Goal: Task Accomplishment & Management: Use online tool/utility

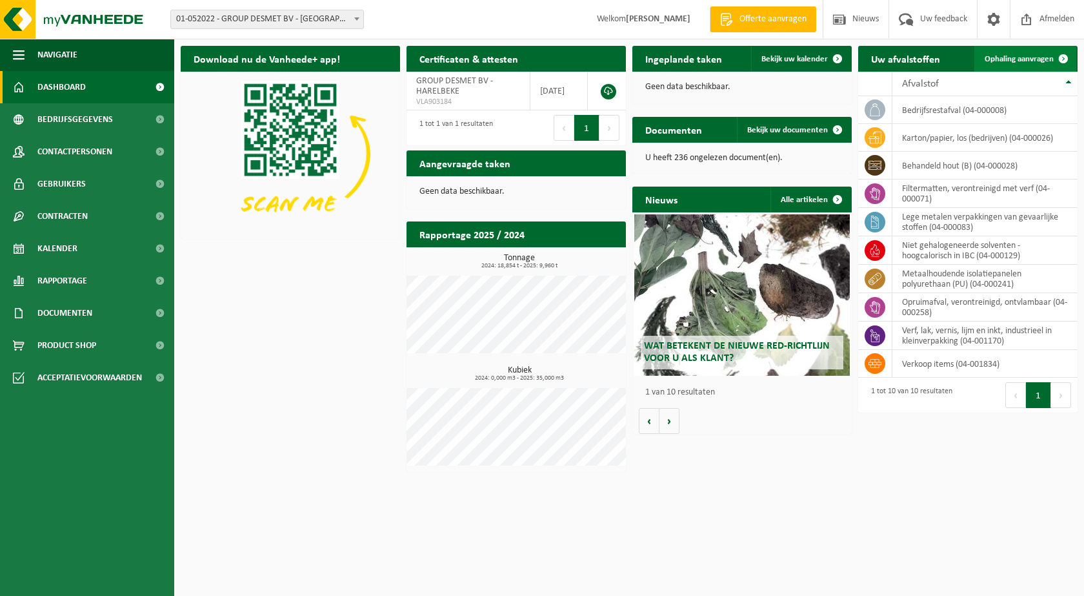
click at [1015, 59] on span "Ophaling aanvragen" at bounding box center [1019, 59] width 69 height 8
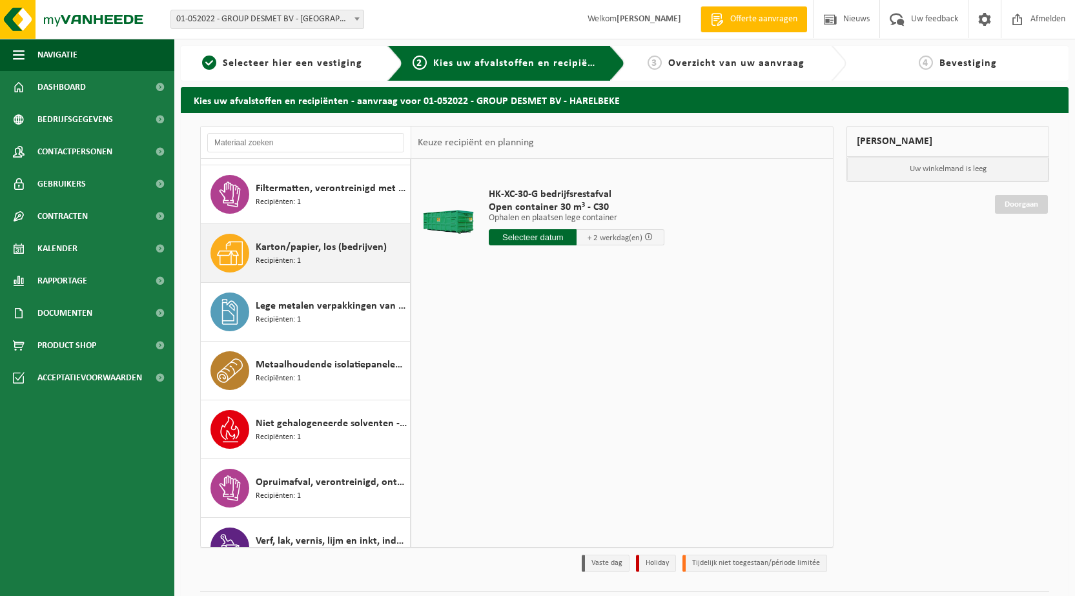
scroll to position [140, 0]
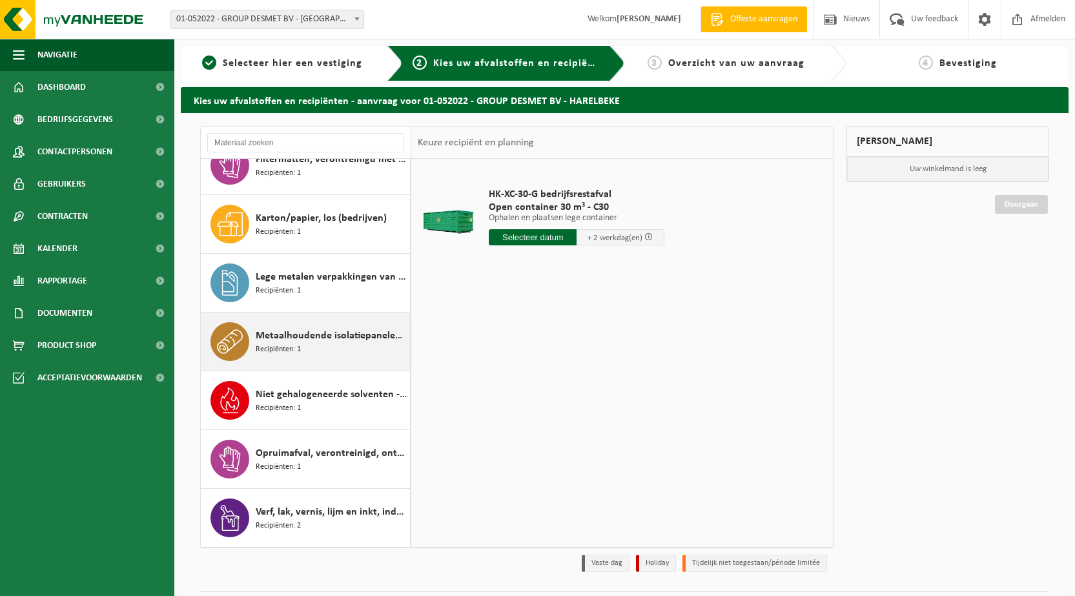
click at [303, 341] on span "Metaalhoudende isolatiepanelen polyurethaan (PU)" at bounding box center [331, 335] width 151 height 15
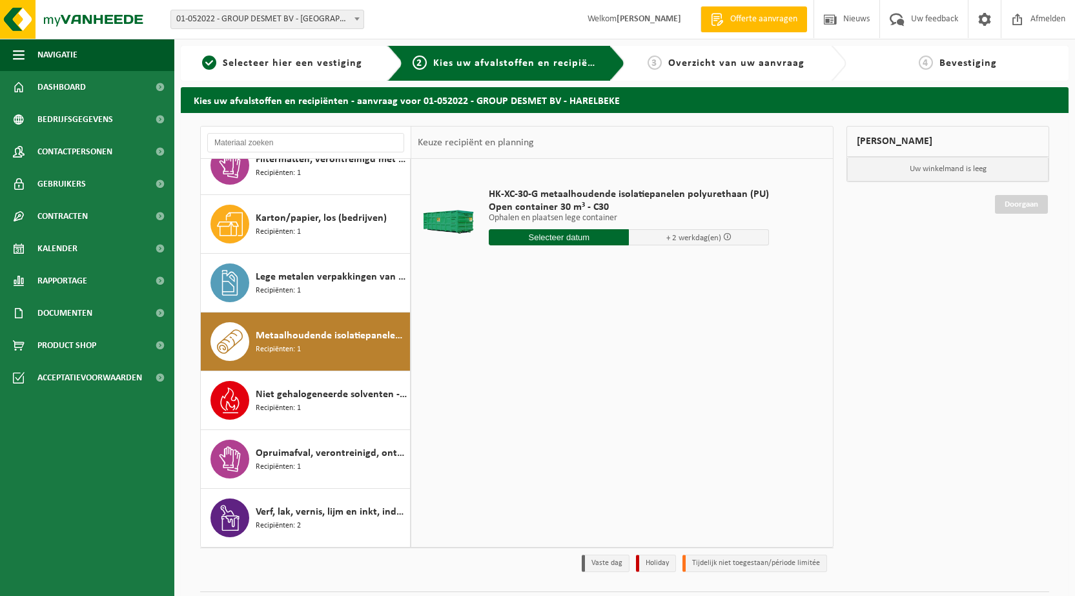
click at [534, 236] on input "text" at bounding box center [559, 237] width 140 height 16
click at [549, 350] on div "17" at bounding box center [546, 351] width 23 height 21
type input "Van [DATE]"
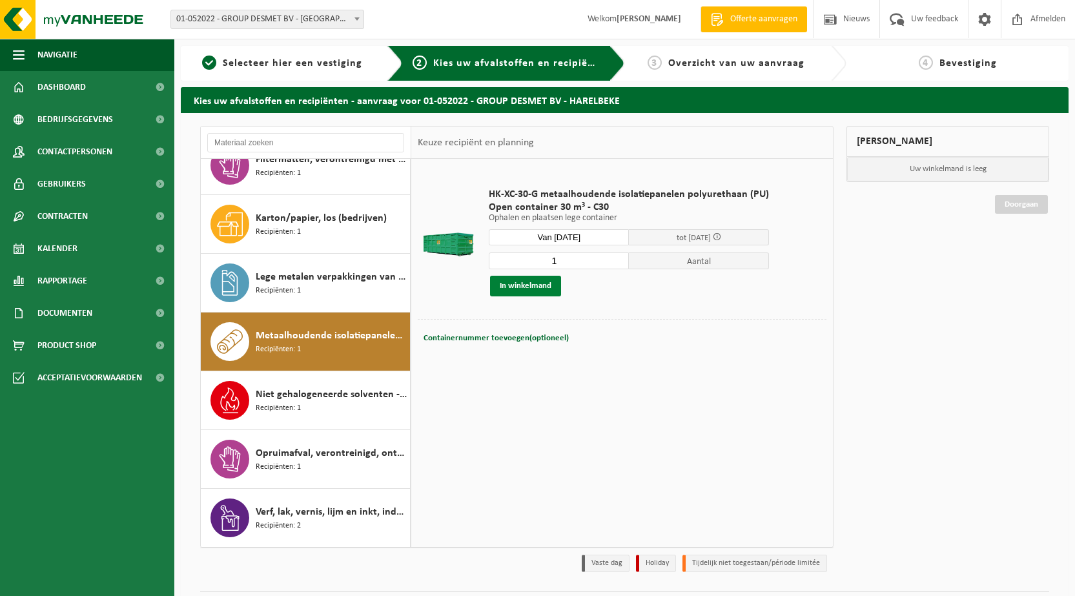
click at [522, 287] on button "In winkelmand" at bounding box center [525, 286] width 71 height 21
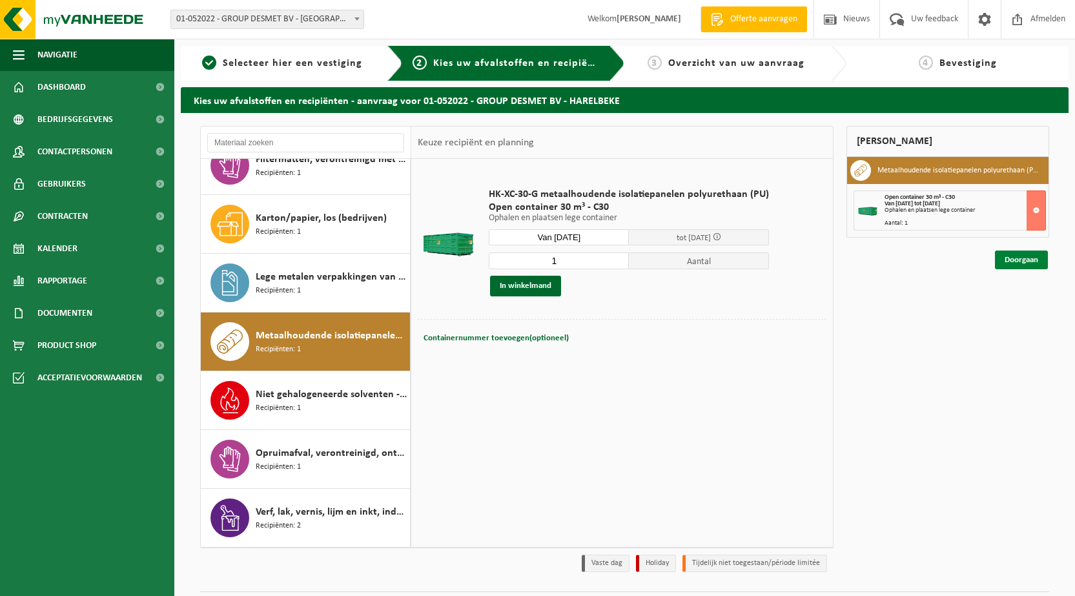
click at [1014, 261] on link "Doorgaan" at bounding box center [1021, 259] width 53 height 19
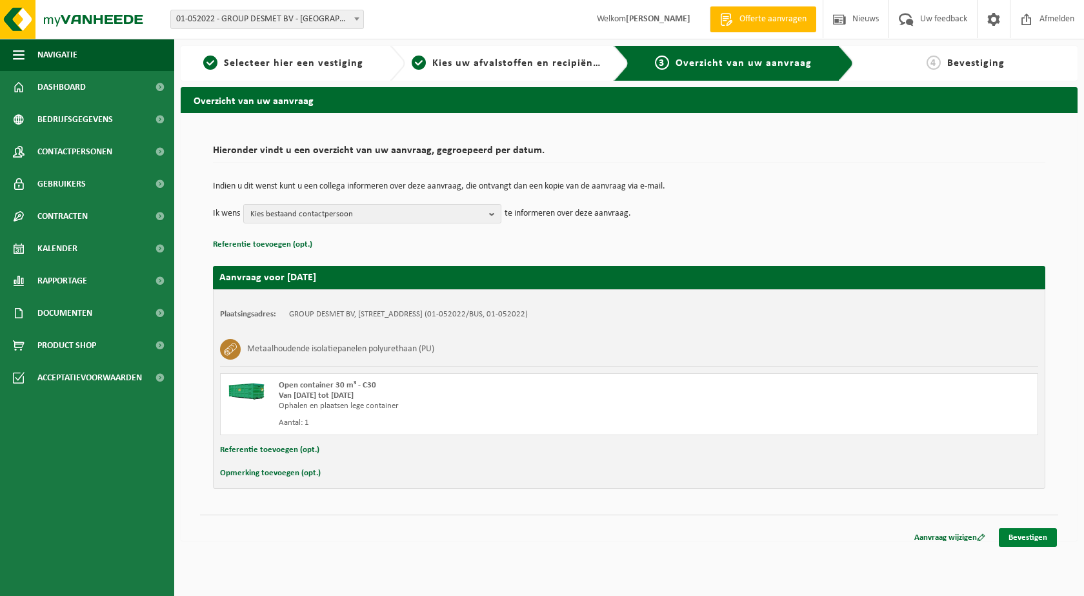
click at [1020, 529] on link "Bevestigen" at bounding box center [1028, 537] width 58 height 19
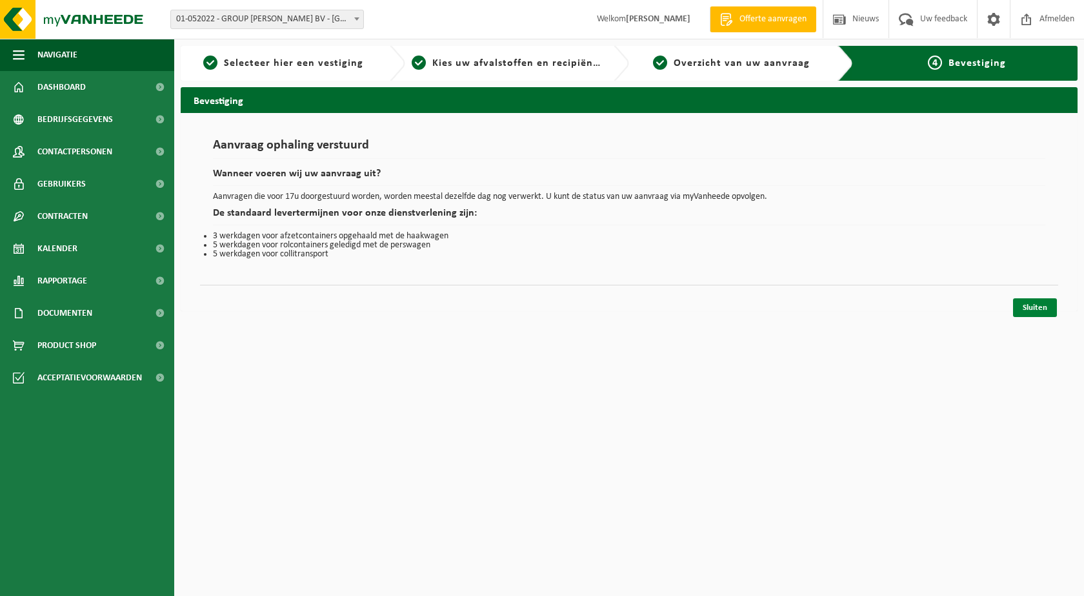
click at [1033, 310] on link "Sluiten" at bounding box center [1035, 307] width 44 height 19
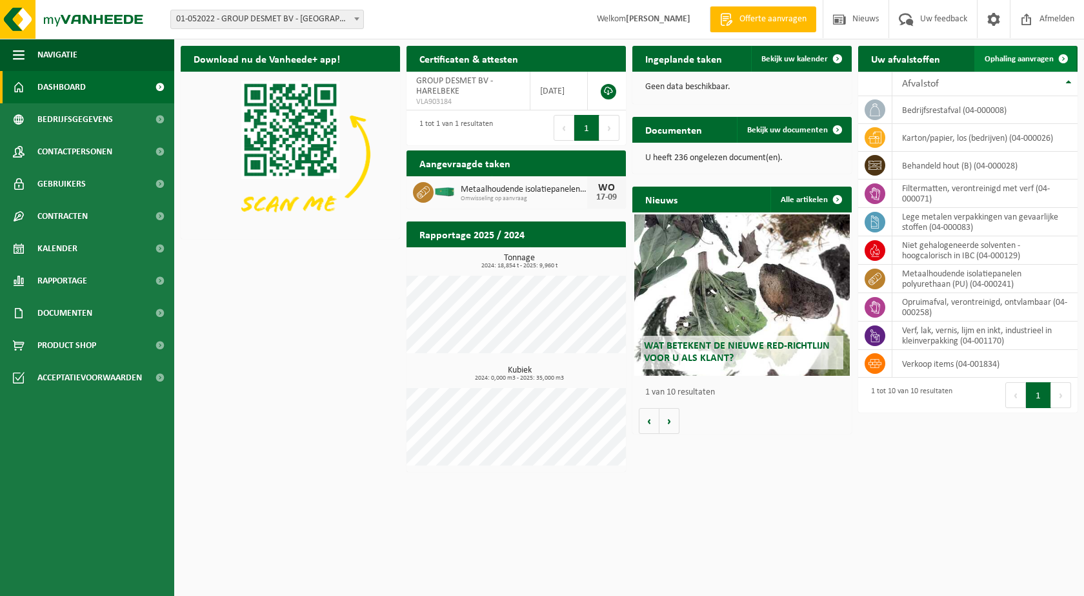
click at [1016, 55] on span "Ophaling aanvragen" at bounding box center [1019, 59] width 69 height 8
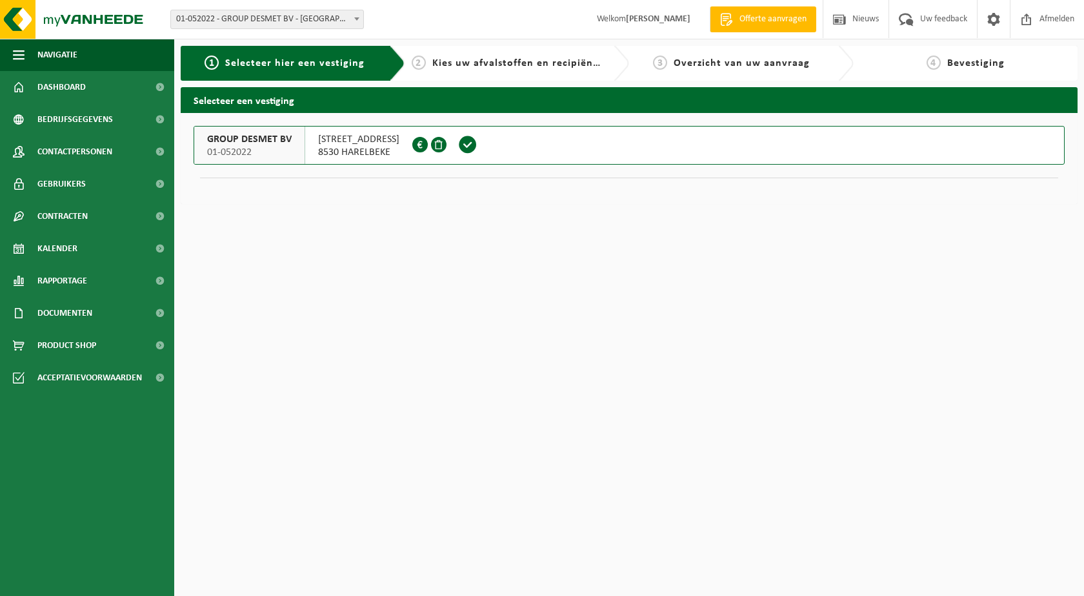
click at [336, 136] on span "[STREET_ADDRESS]" at bounding box center [358, 139] width 81 height 13
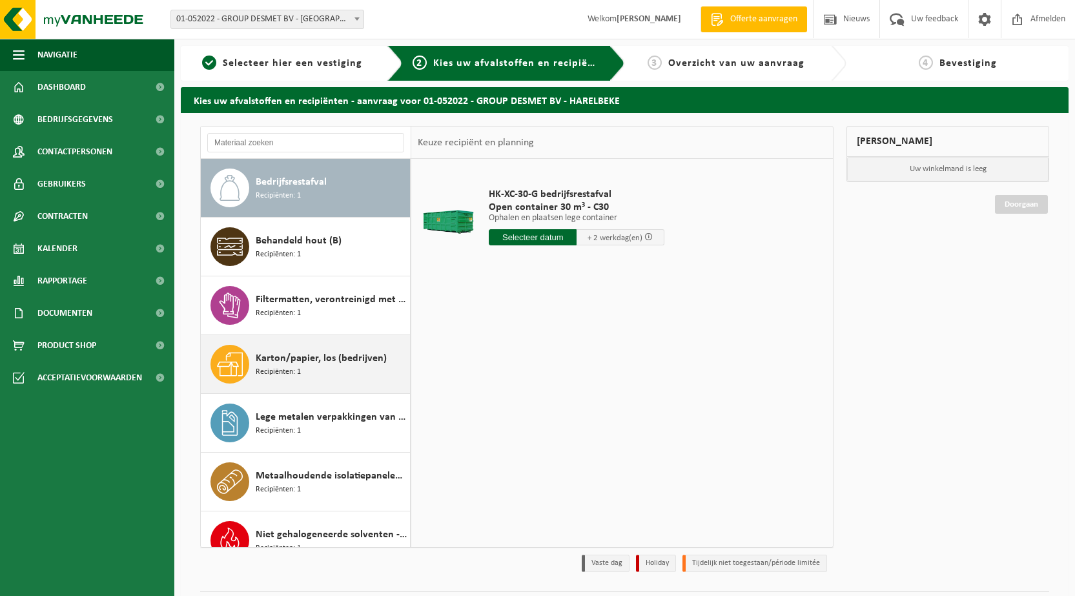
click at [285, 363] on span "Karton/papier, los (bedrijven)" at bounding box center [321, 357] width 131 height 15
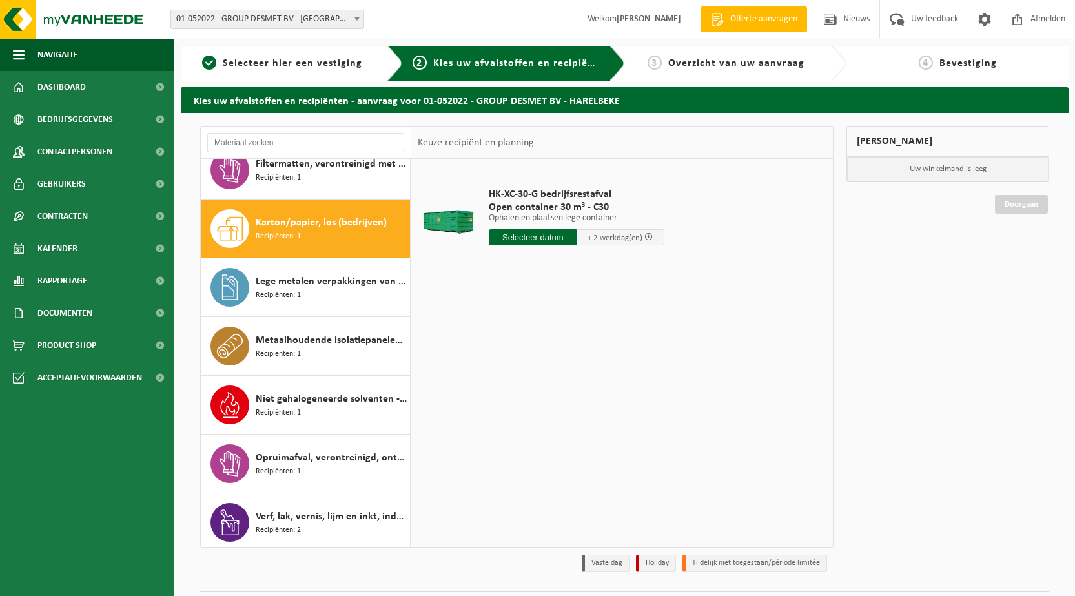
scroll to position [140, 0]
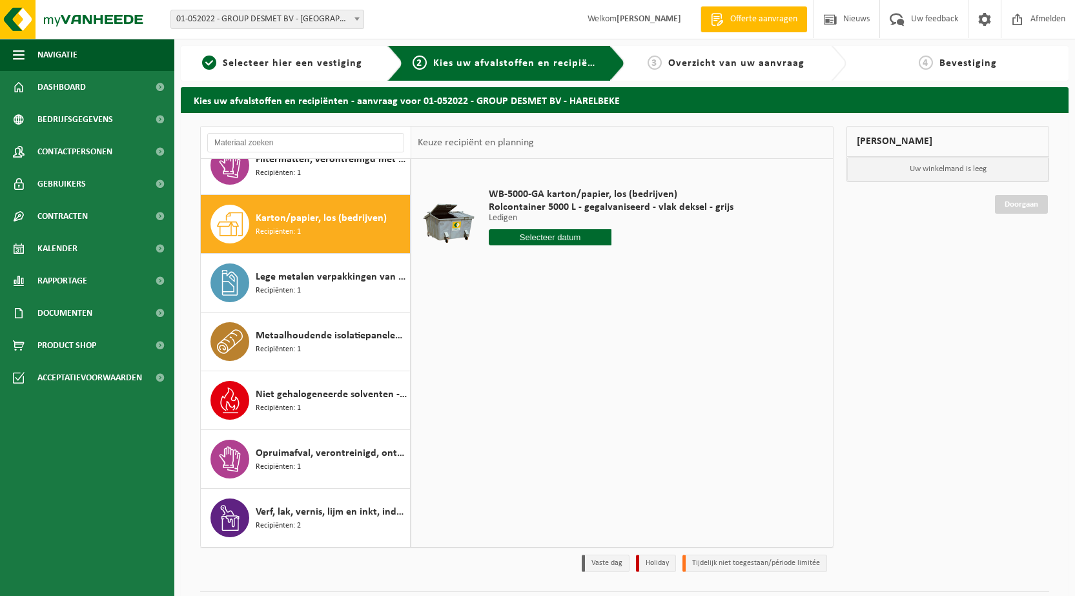
click at [551, 246] on div "WB-5000-GA karton/papier, los (bedrijven) Rolcontainer 5000 L - gegalvaniseerd …" at bounding box center [611, 220] width 258 height 90
click at [549, 241] on input "text" at bounding box center [550, 237] width 123 height 16
click at [589, 352] on div "19" at bounding box center [591, 351] width 23 height 21
type input "Van 2025-09-19"
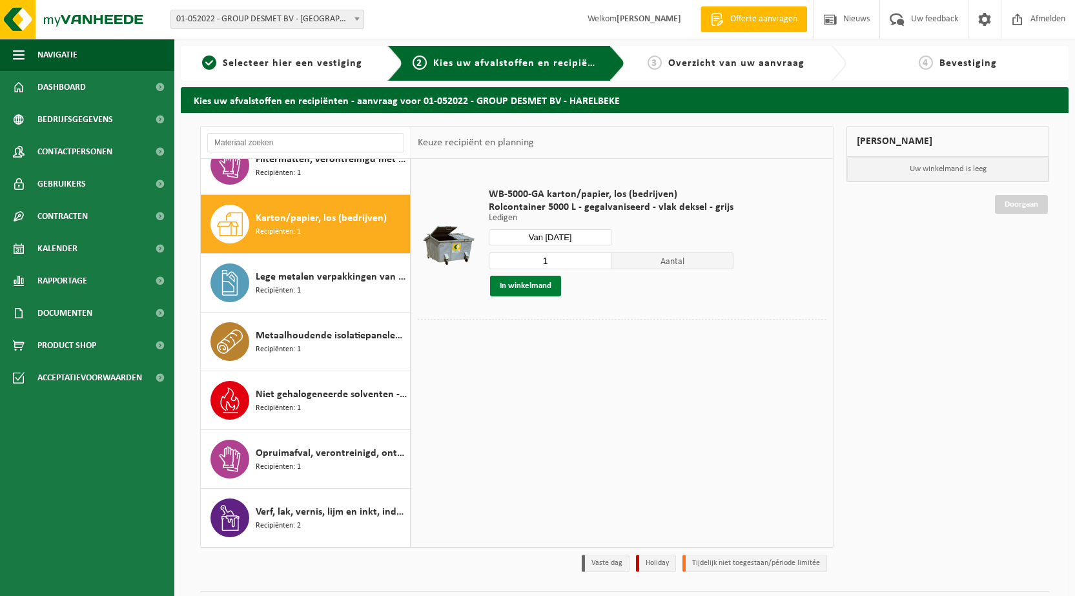
click at [527, 284] on button "In winkelmand" at bounding box center [525, 286] width 71 height 21
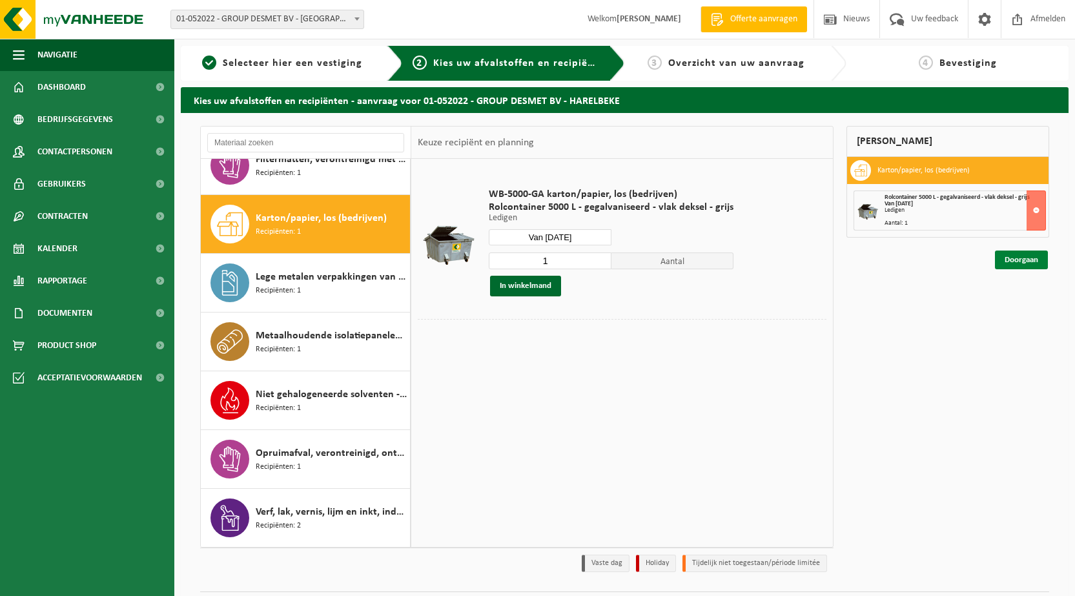
click at [1017, 261] on link "Doorgaan" at bounding box center [1021, 259] width 53 height 19
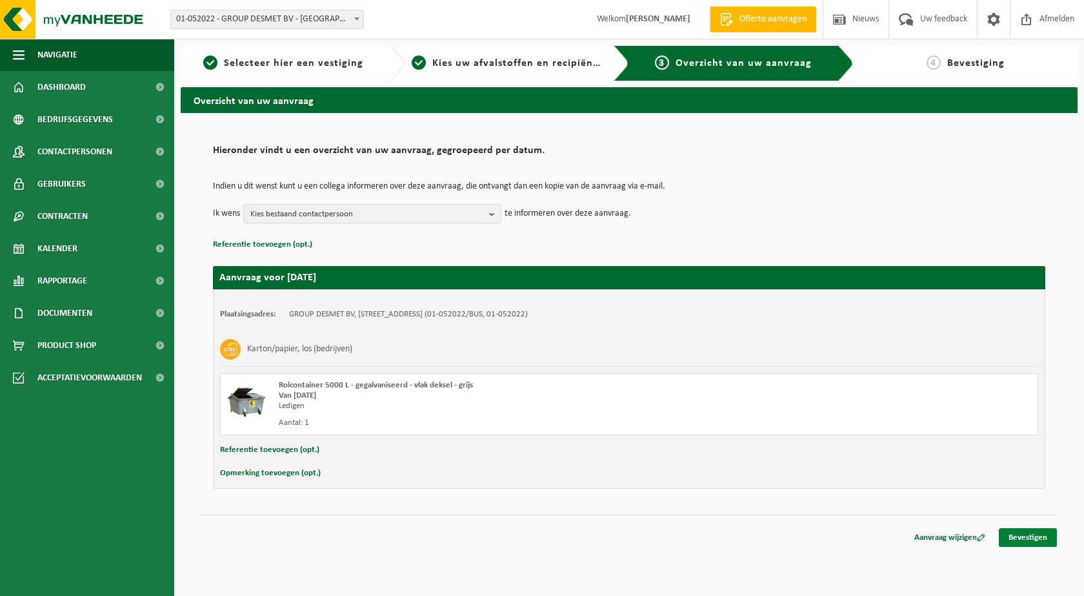
click at [1028, 538] on link "Bevestigen" at bounding box center [1028, 537] width 58 height 19
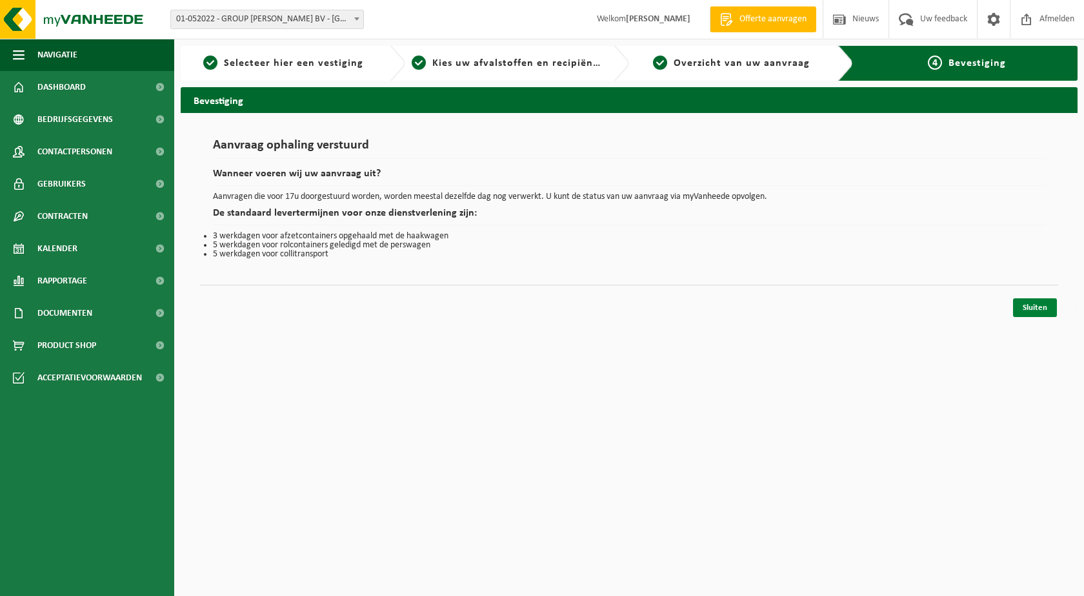
click at [1040, 305] on link "Sluiten" at bounding box center [1035, 307] width 44 height 19
